Goal: Task Accomplishment & Management: Manage account settings

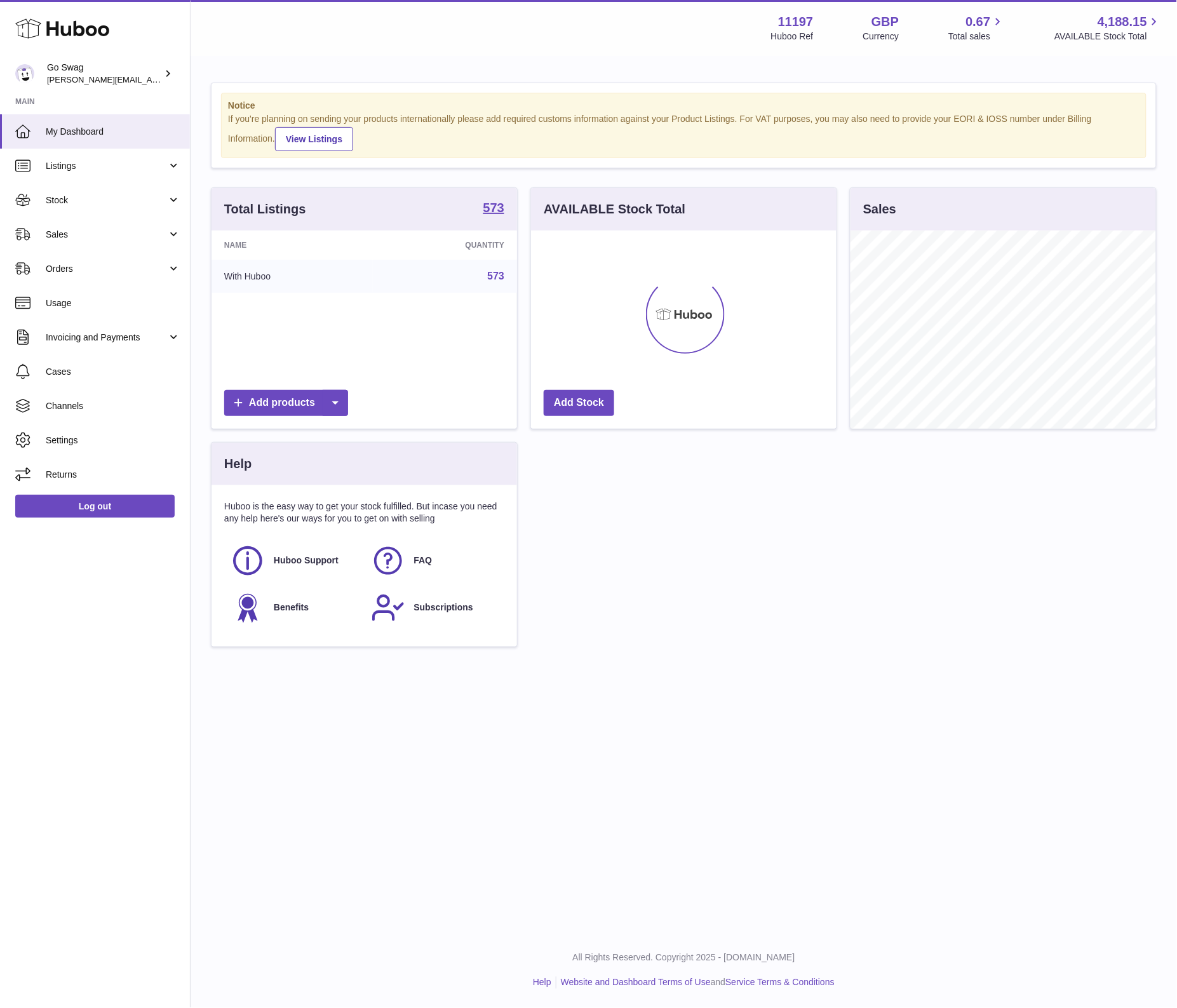
scroll to position [197, 305]
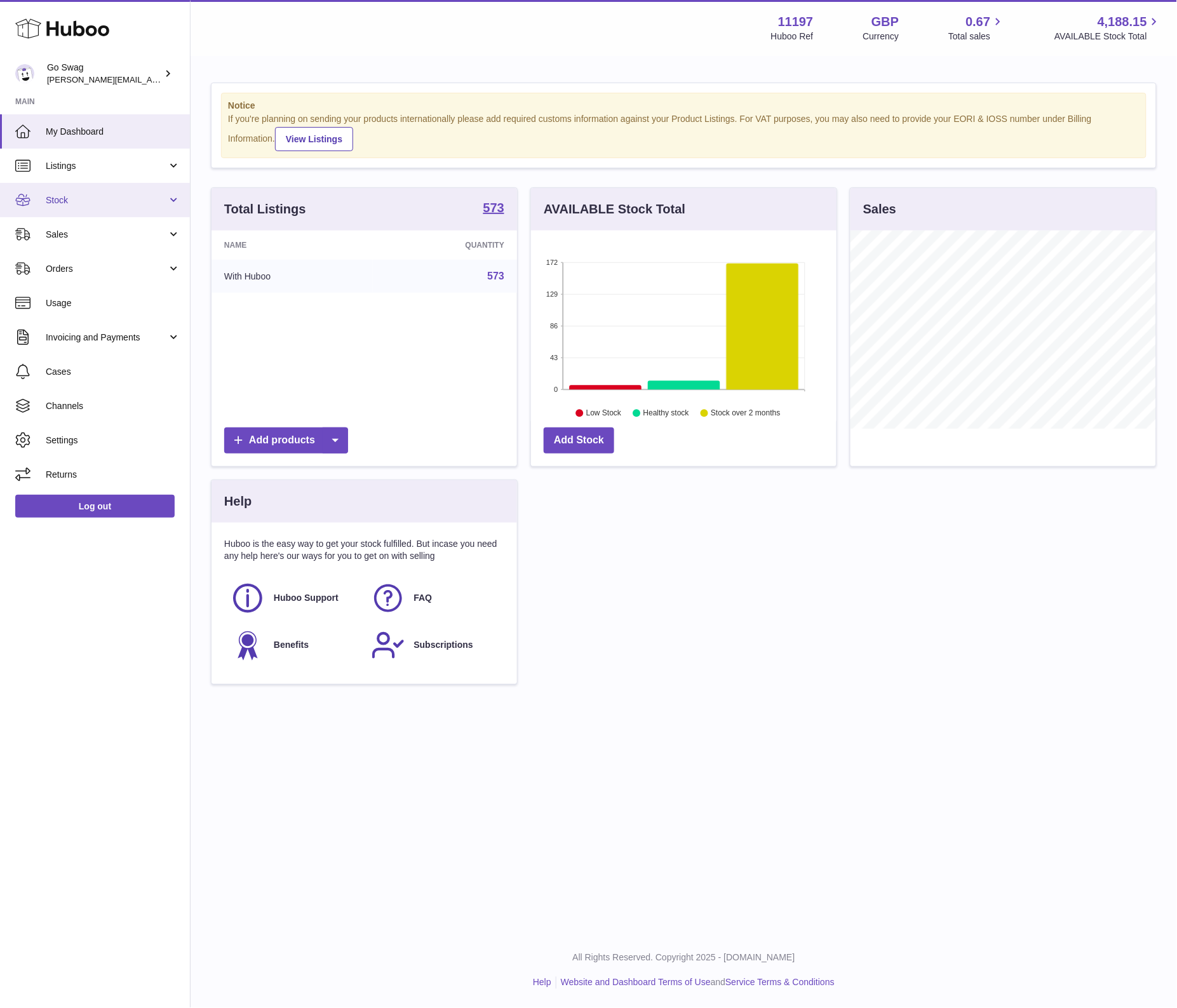
click at [100, 202] on span "Stock" at bounding box center [107, 200] width 121 height 12
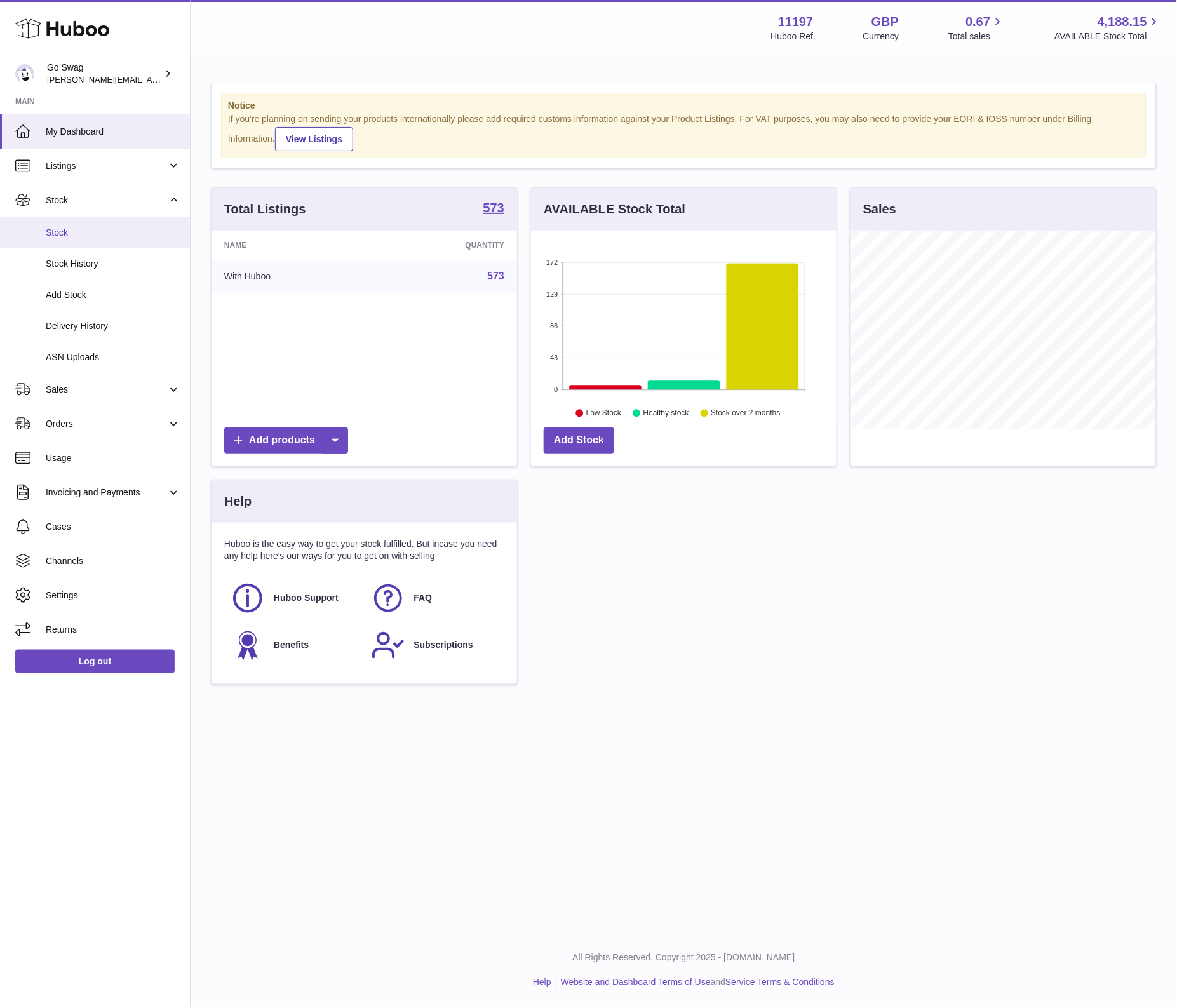
click at [64, 231] on span "Stock" at bounding box center [113, 233] width 135 height 12
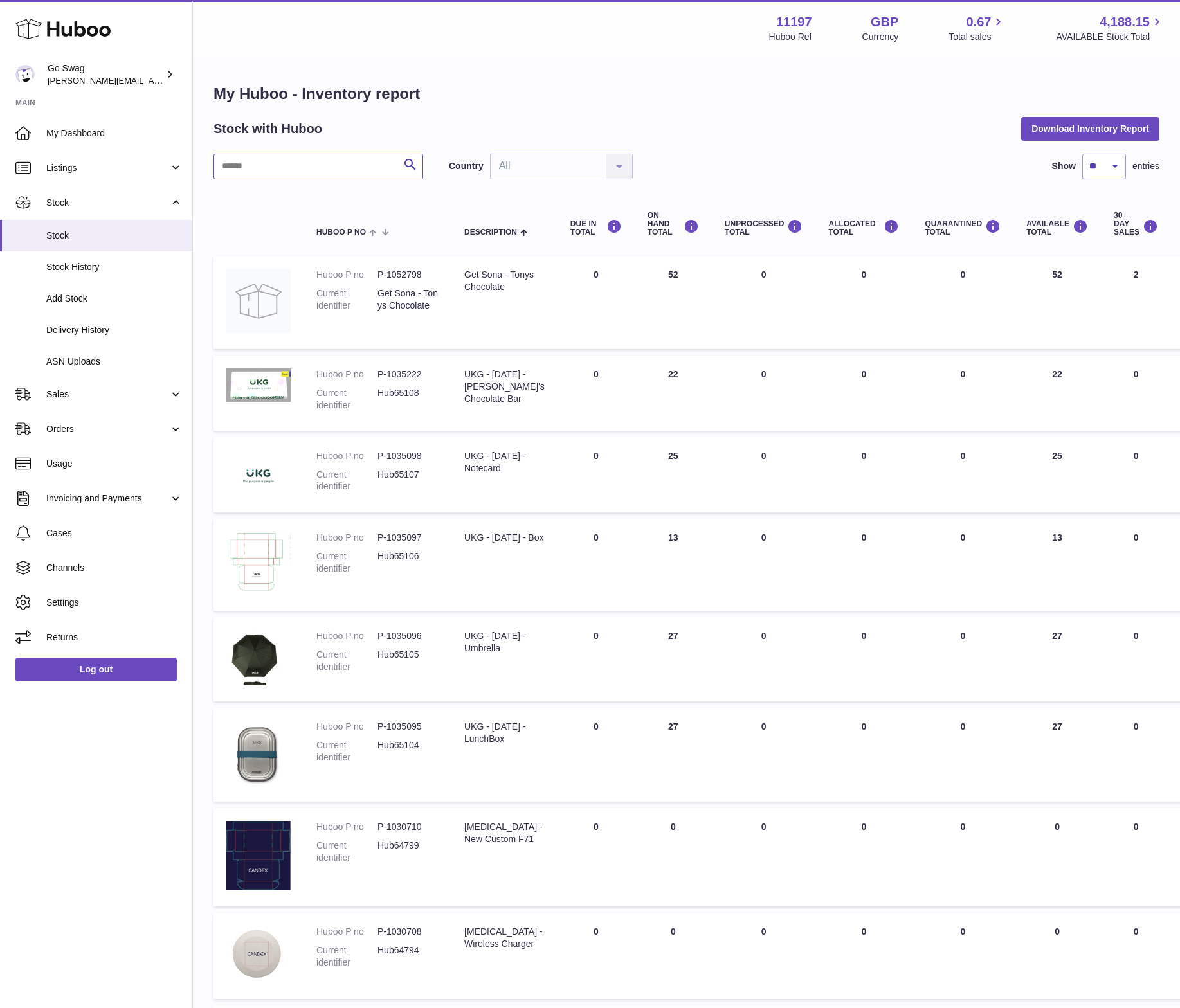
click at [289, 168] on input "text" at bounding box center [318, 166] width 210 height 26
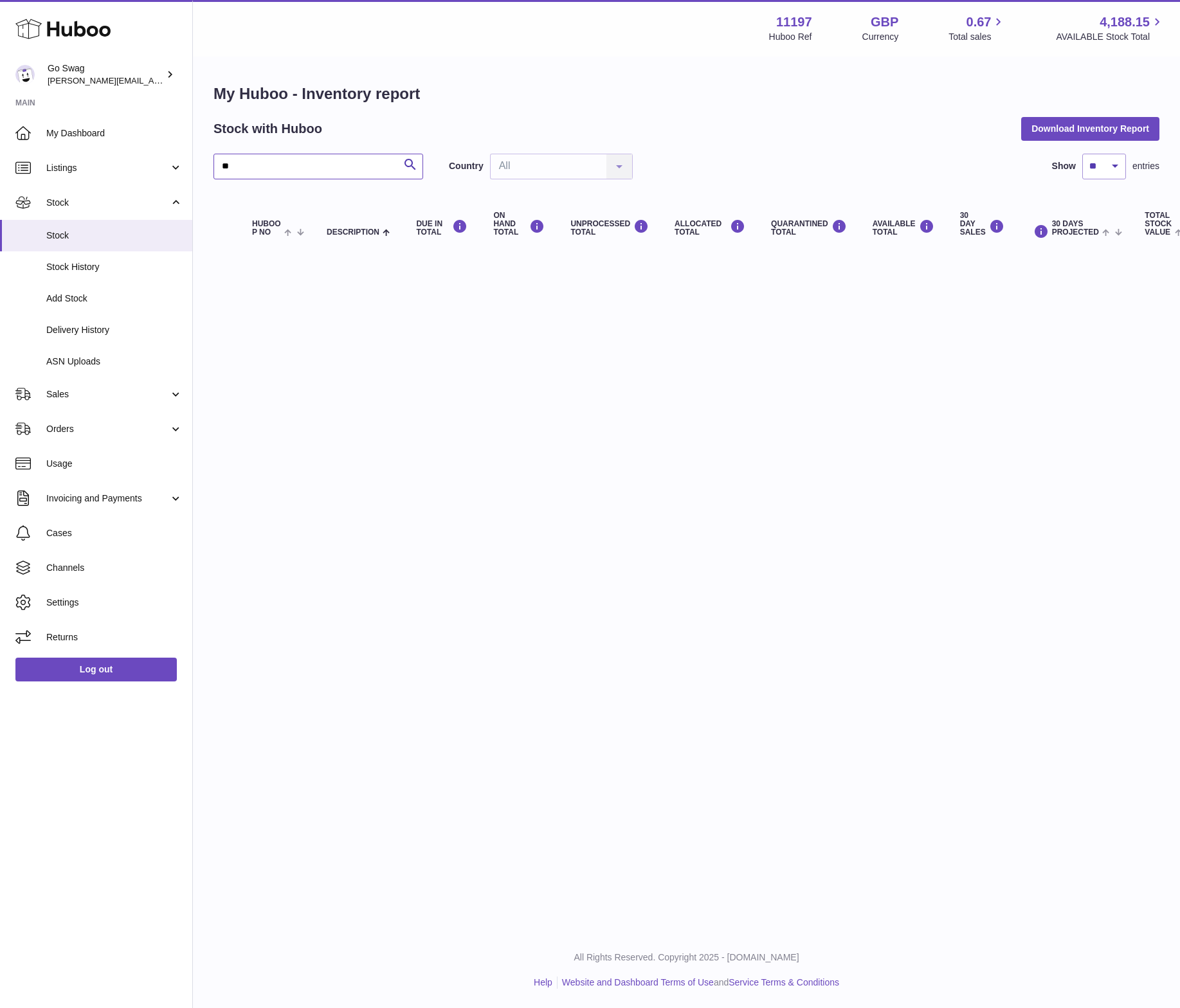
type input "*"
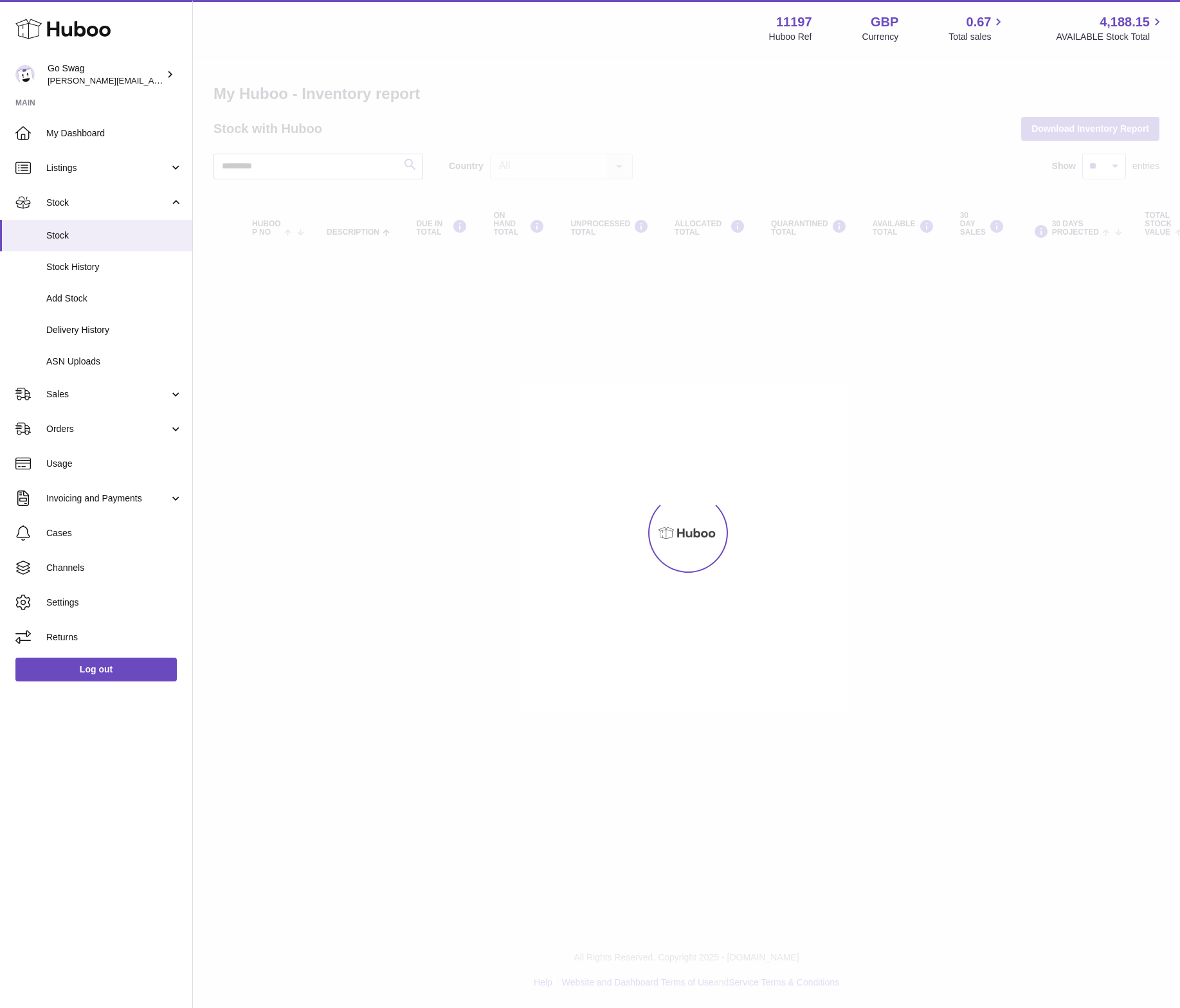
type input "*********"
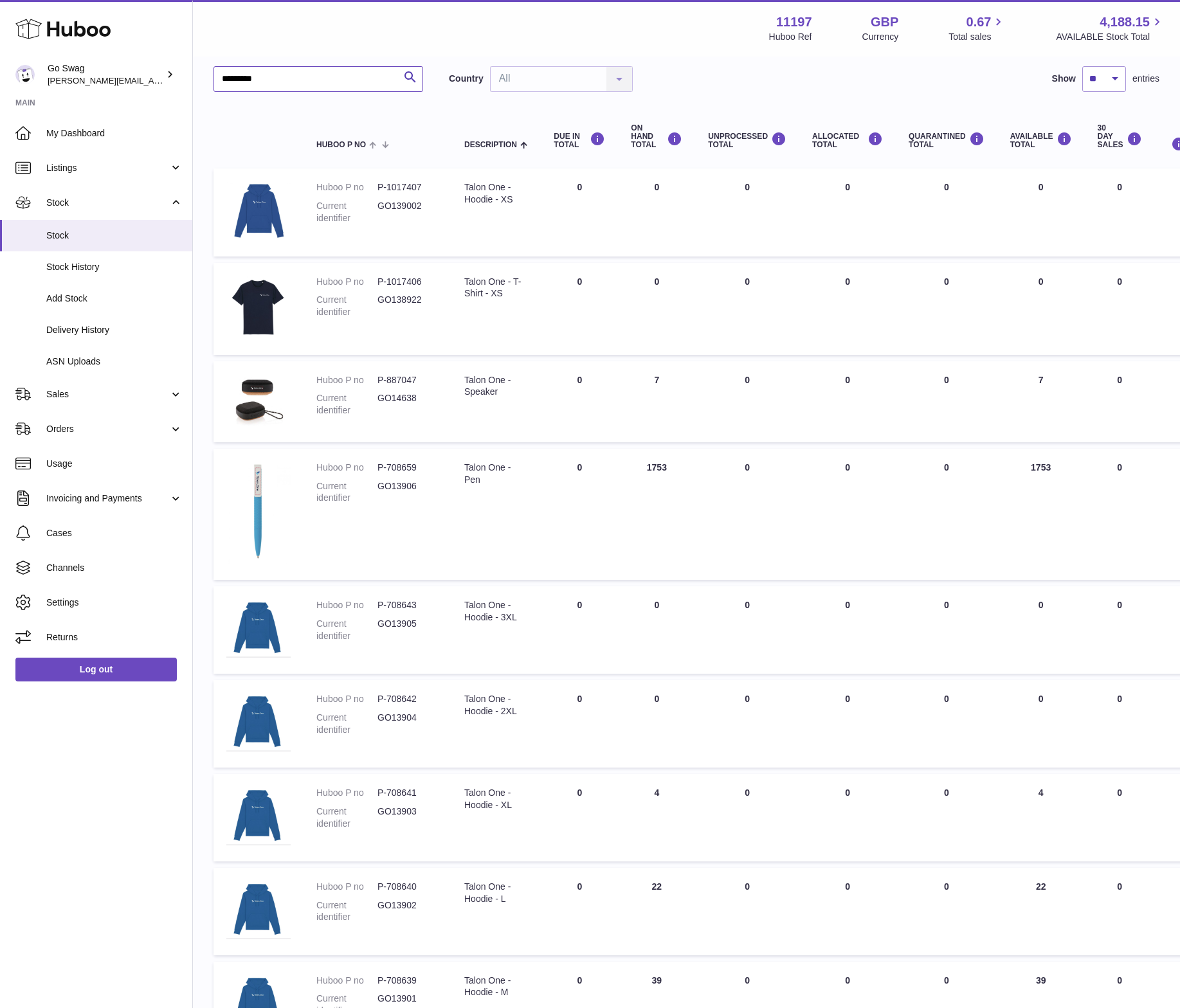
scroll to position [364, 0]
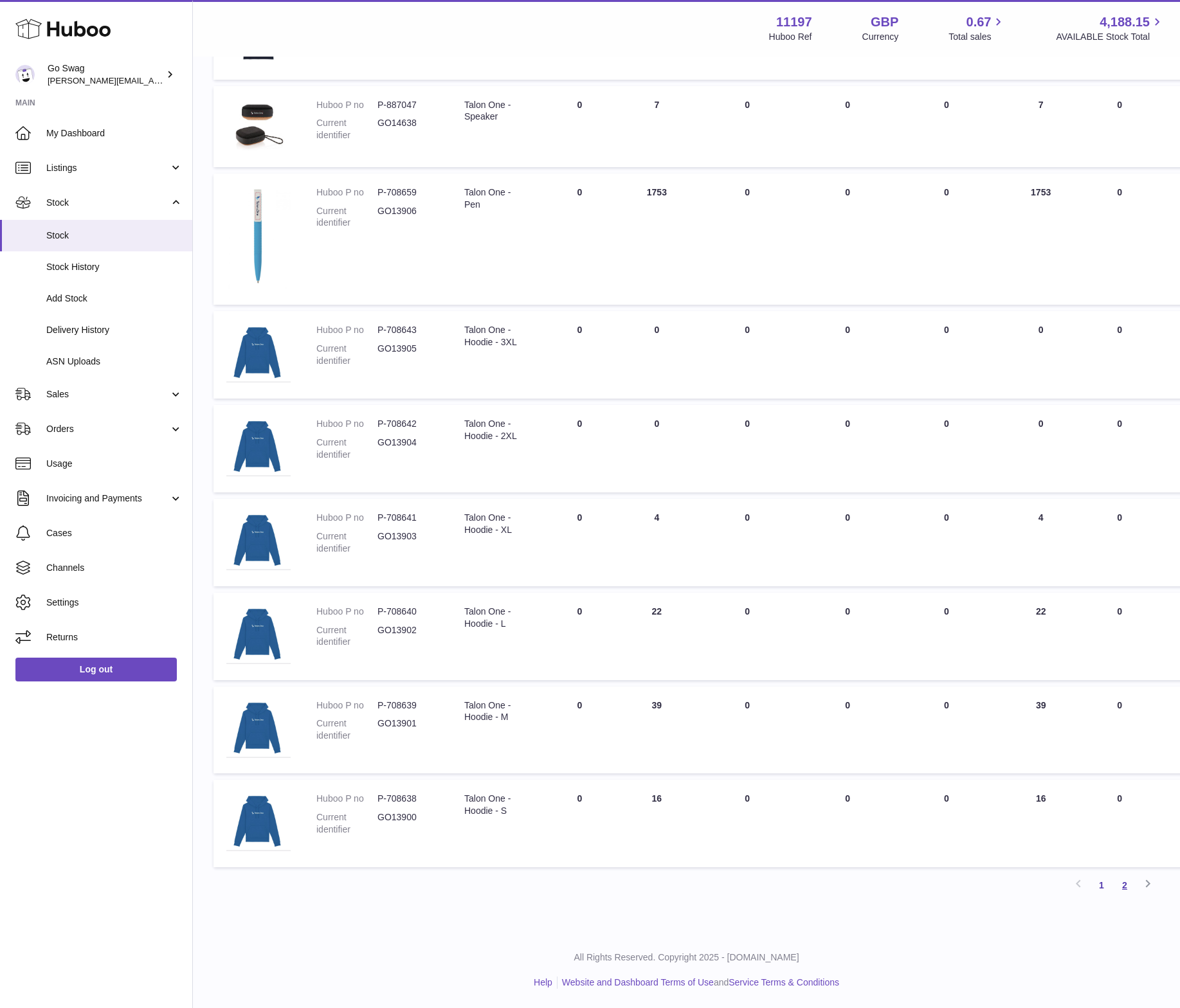
click at [1115, 888] on link "2" at bounding box center [1124, 885] width 23 height 23
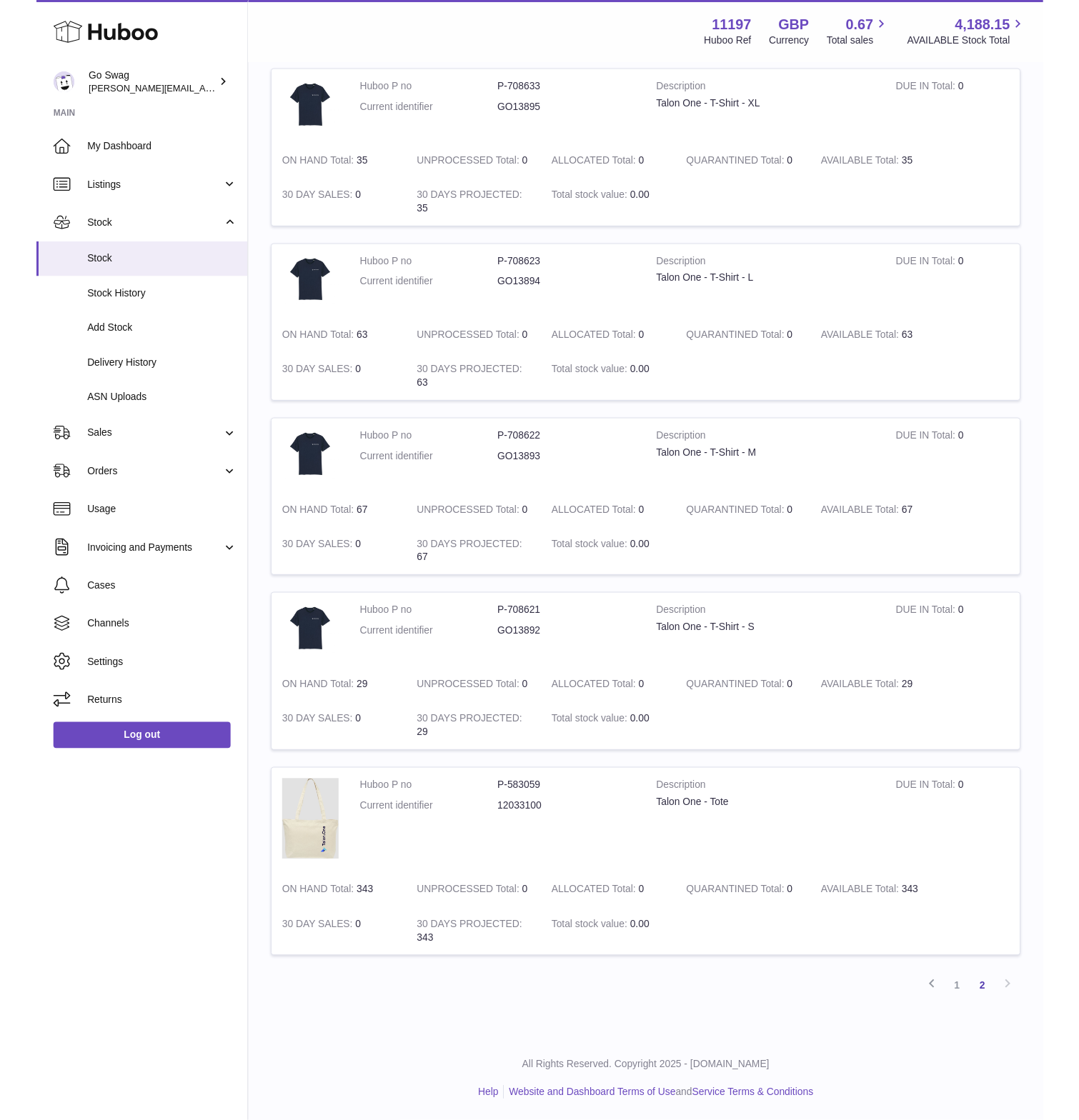
scroll to position [268, 0]
